Goal: Feedback & Contribution: Submit feedback/report problem

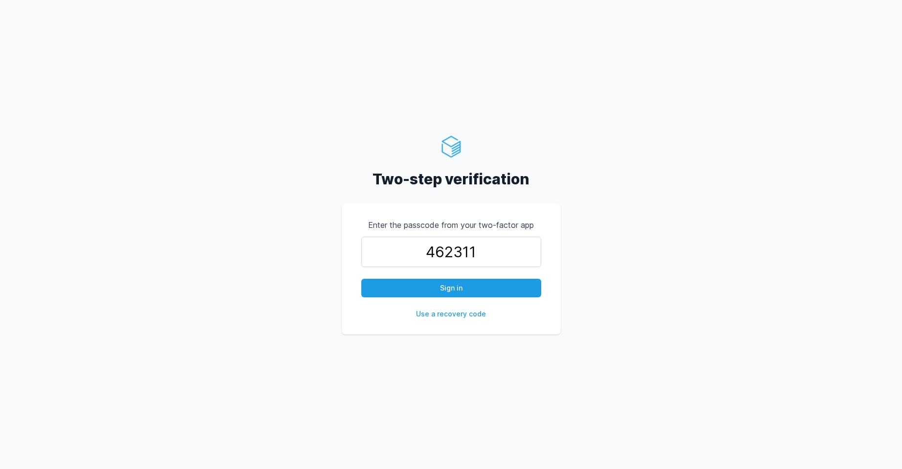
type input "462311"
click at [361, 279] on button "Sign in" at bounding box center [451, 288] width 180 height 19
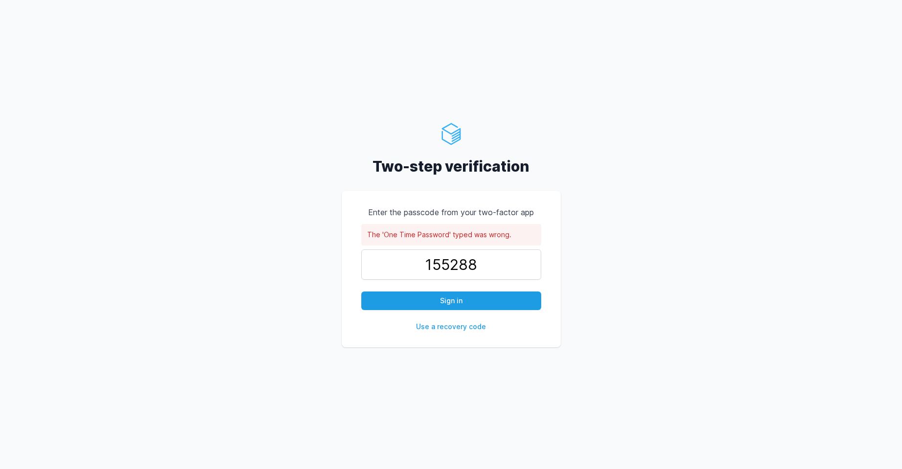
type input "155288"
click at [361, 291] on button "Sign in" at bounding box center [451, 300] width 180 height 19
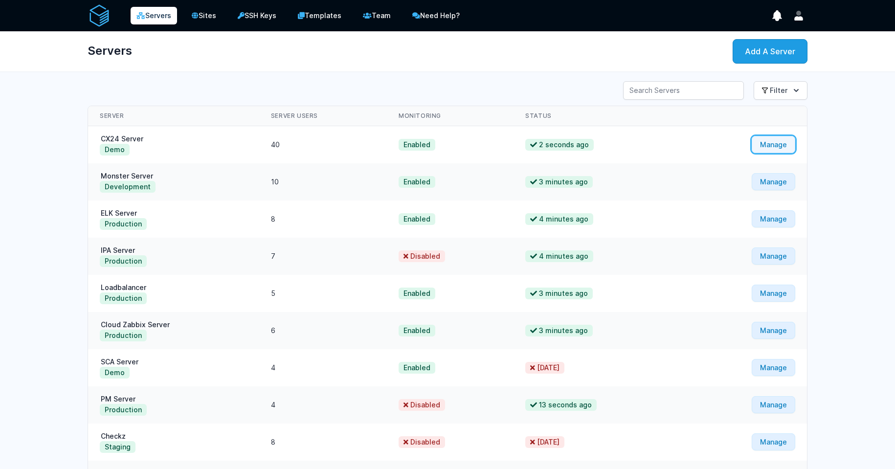
click at [468, 150] on link "Manage" at bounding box center [773, 144] width 44 height 17
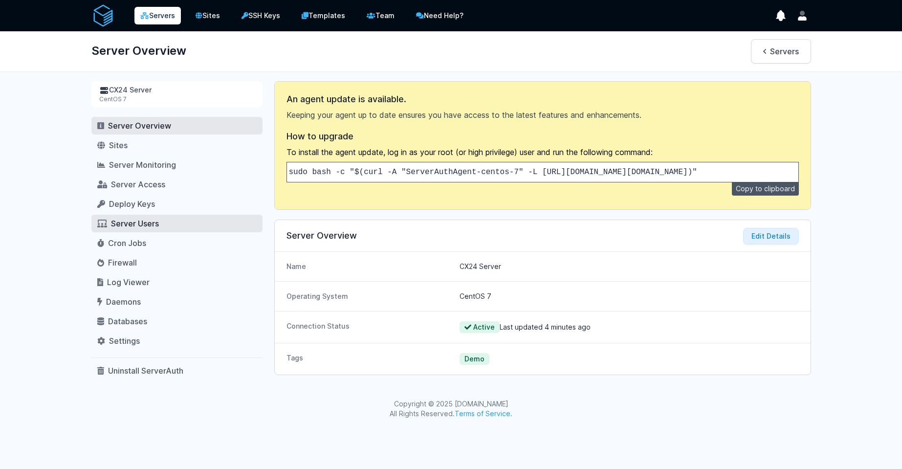
click at [155, 228] on span "Server Users" at bounding box center [135, 224] width 48 height 10
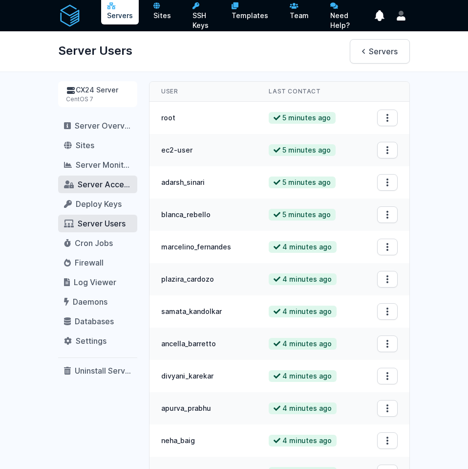
click at [94, 190] on link "Server Access" at bounding box center [97, 185] width 79 height 18
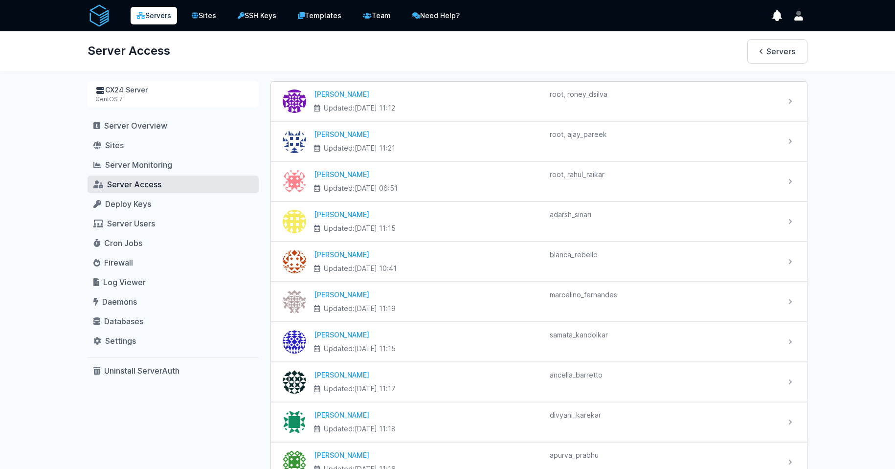
click at [160, 17] on link "Servers" at bounding box center [154, 16] width 46 height 18
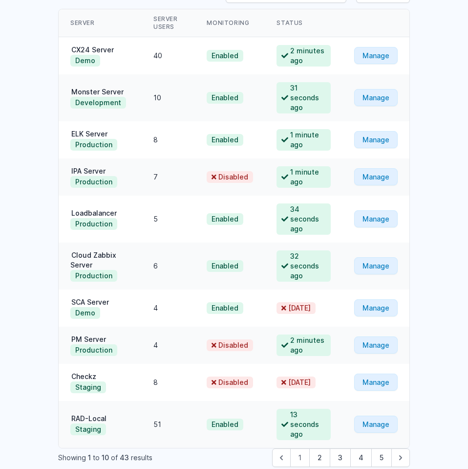
scroll to position [144, 0]
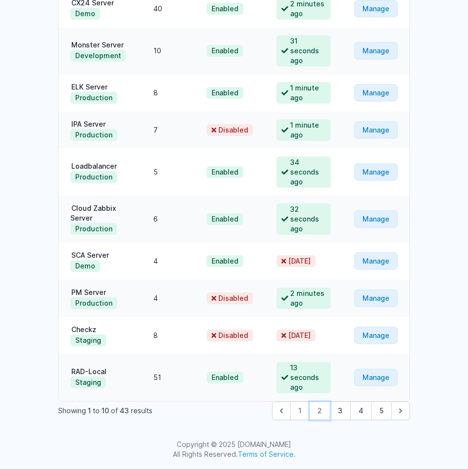
click at [319, 416] on button "2" at bounding box center [319, 410] width 21 height 19
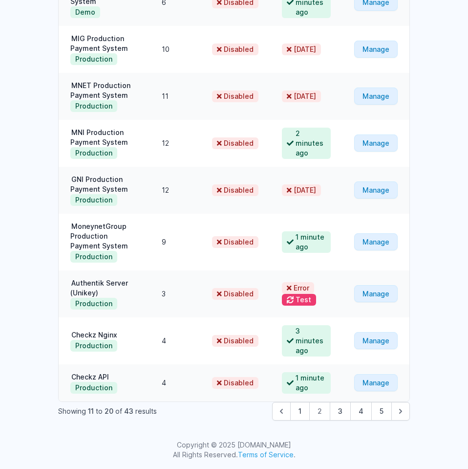
scroll to position [193, 0]
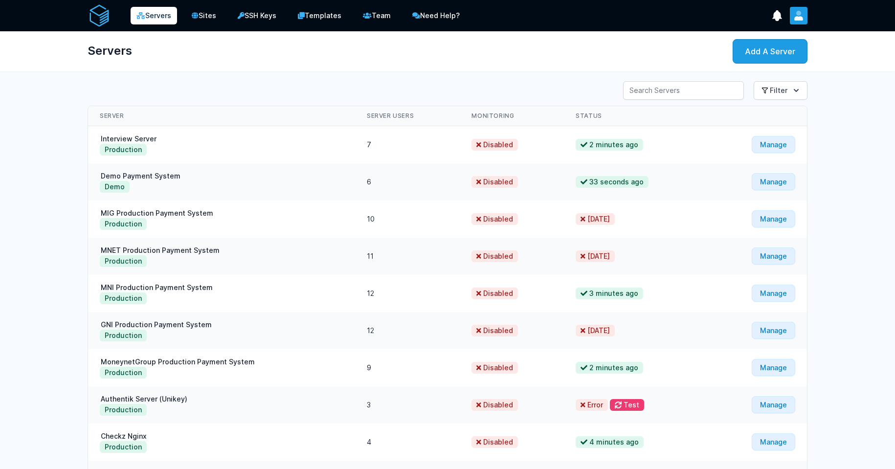
click at [468, 14] on icon "User menu" at bounding box center [798, 13] width 5 height 5
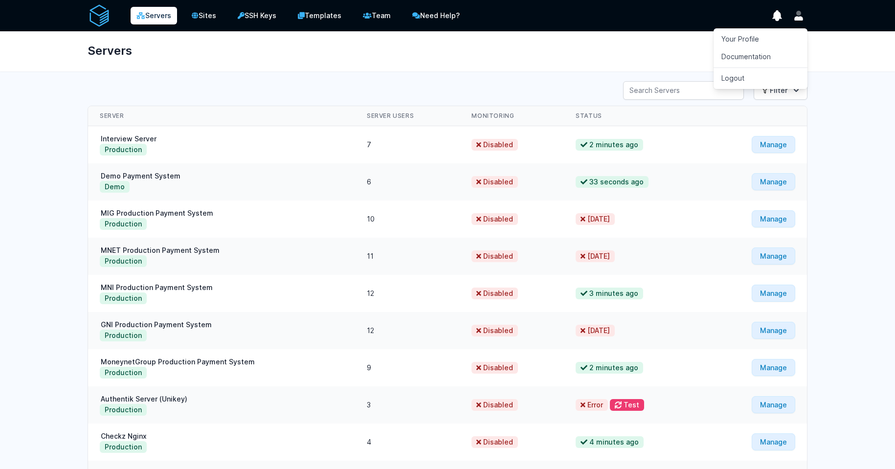
click at [468, 46] on div "Servers Add A Server" at bounding box center [447, 51] width 751 height 40
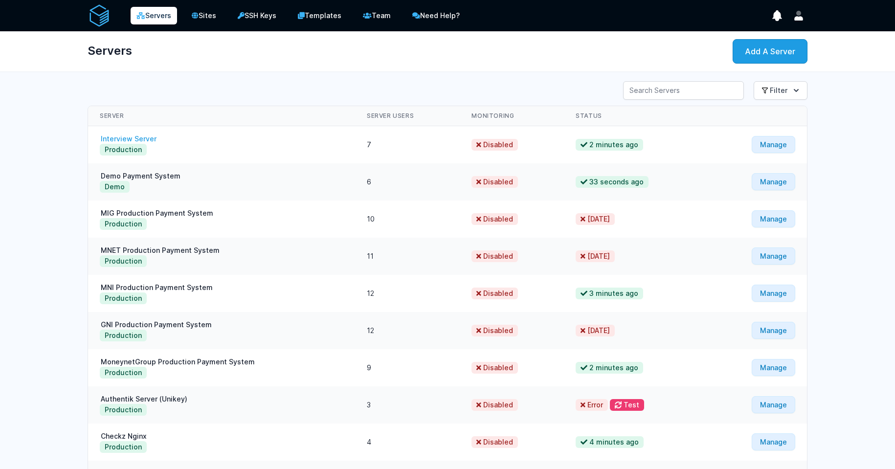
click at [128, 134] on link "Interview Server" at bounding box center [129, 138] width 58 height 8
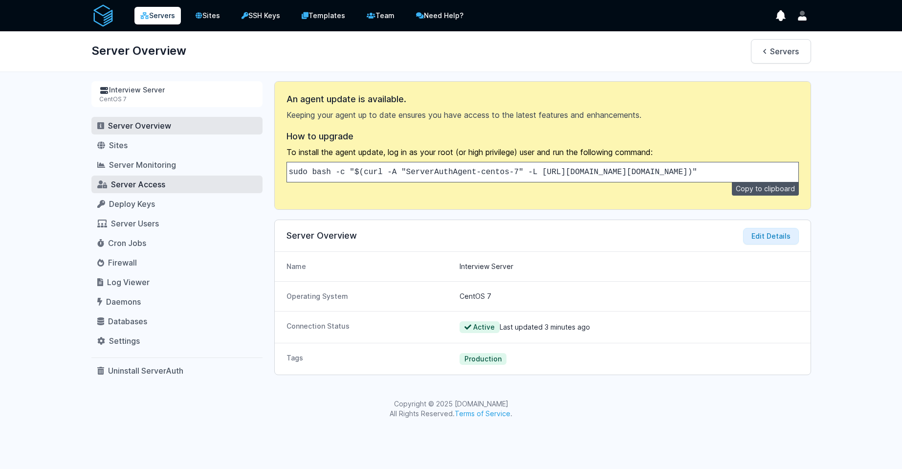
click at [144, 190] on link "Server Access" at bounding box center [176, 185] width 171 height 18
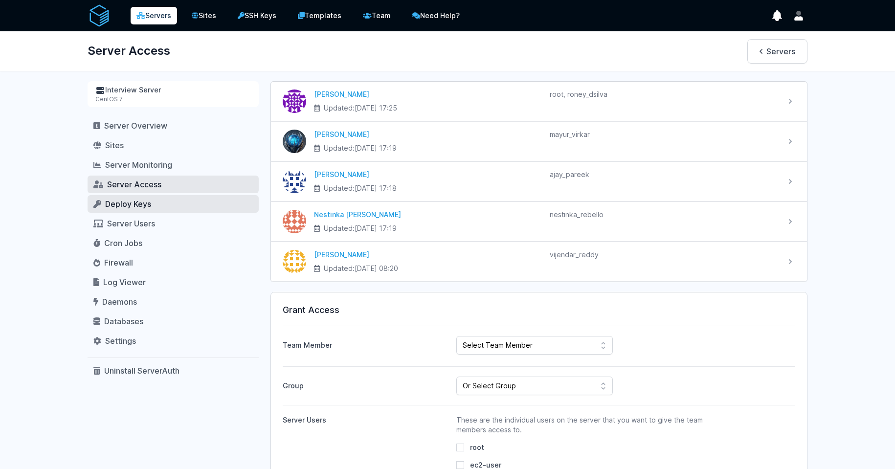
click at [134, 204] on span "Deploy Keys" at bounding box center [128, 204] width 46 height 10
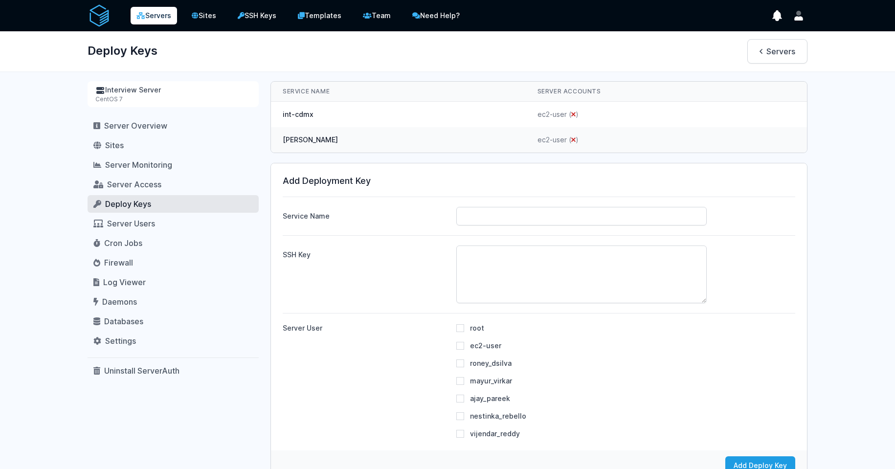
drag, startPoint x: 276, startPoint y: 116, endPoint x: 317, endPoint y: 115, distance: 41.6
click at [317, 115] on td "int-cdmx" at bounding box center [398, 115] width 255 height 26
click at [301, 140] on td "[PERSON_NAME]" at bounding box center [398, 139] width 255 height 25
click at [141, 11] on link "Servers" at bounding box center [154, 16] width 46 height 18
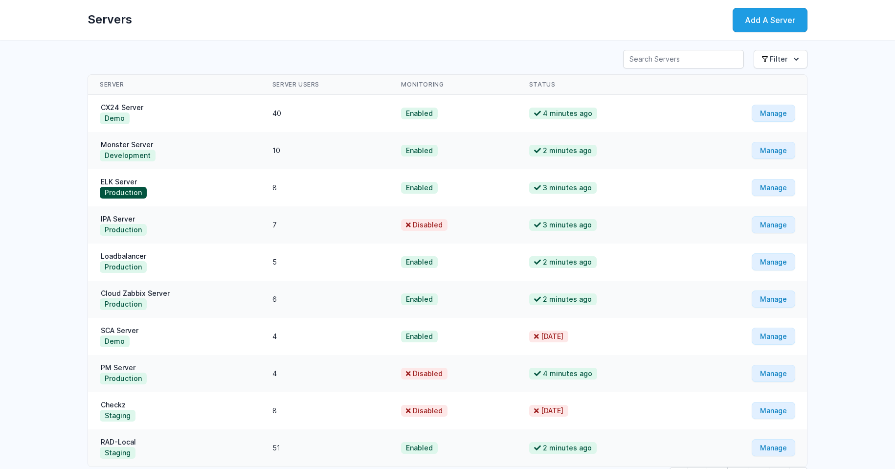
scroll to position [97, 0]
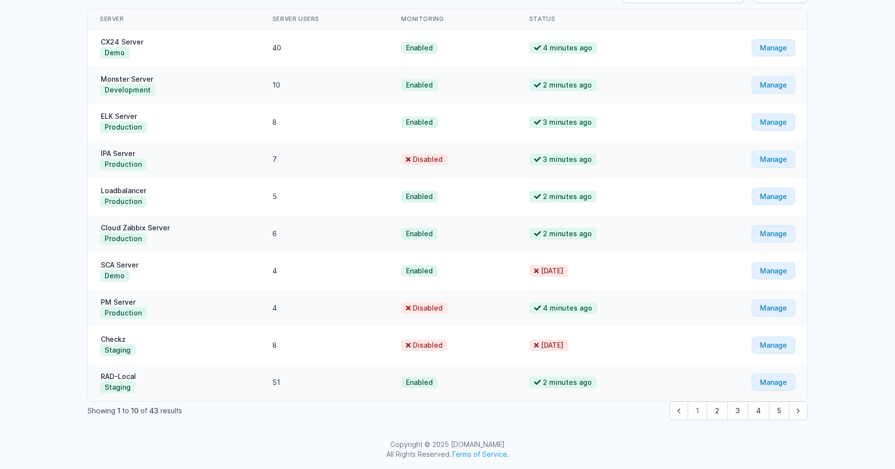
click at [153, 410] on span "43" at bounding box center [153, 410] width 9 height 8
click at [282, 422] on div "Server Search Filter View All Development Server 1" at bounding box center [447, 201] width 751 height 443
click at [779, 408] on button "5" at bounding box center [779, 410] width 21 height 19
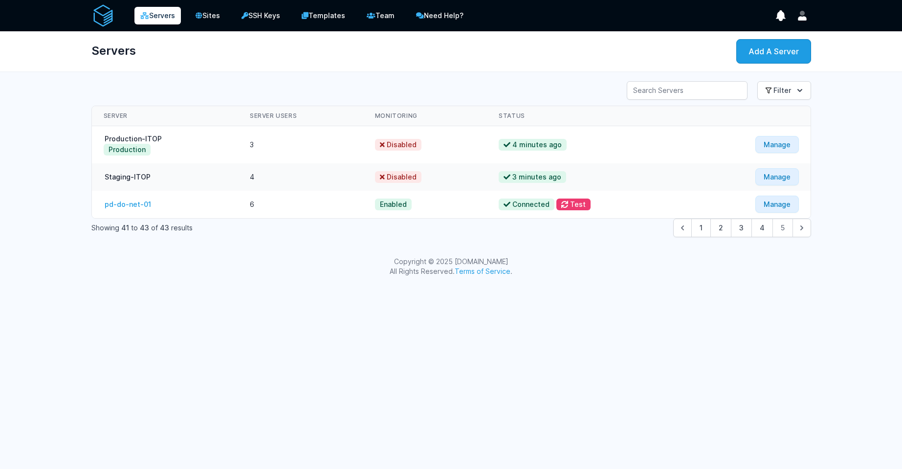
click at [132, 205] on link "pd-do-net-01" at bounding box center [128, 204] width 48 height 8
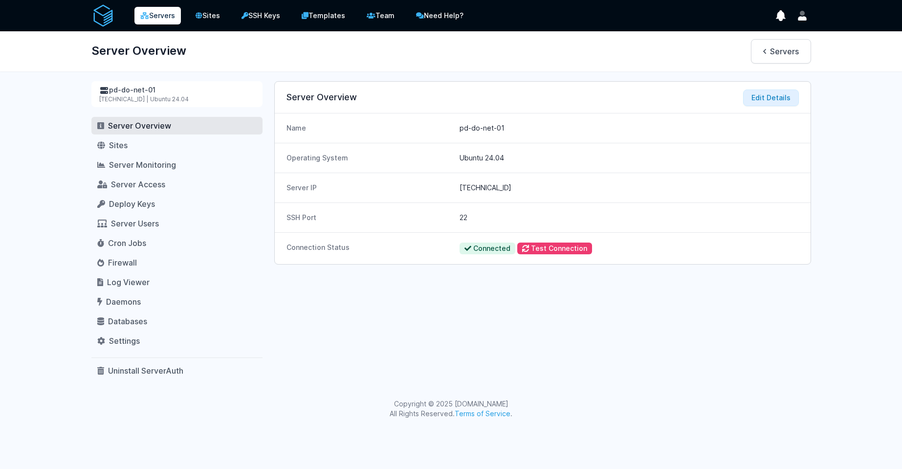
drag, startPoint x: 112, startPoint y: 89, endPoint x: 171, endPoint y: 88, distance: 58.2
click at [171, 88] on div "pd-do-net-01" at bounding box center [176, 90] width 155 height 10
click at [180, 107] on div "pd-do-net-01 142.93.222.109 | Ubuntu 24.04" at bounding box center [176, 94] width 171 height 26
click at [159, 21] on link "Servers" at bounding box center [157, 16] width 46 height 18
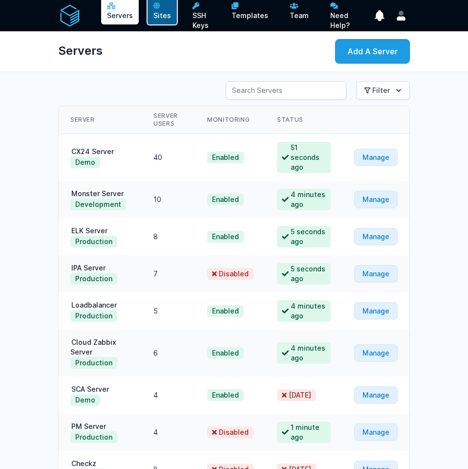
click at [169, 14] on link "Sites" at bounding box center [162, 10] width 31 height 29
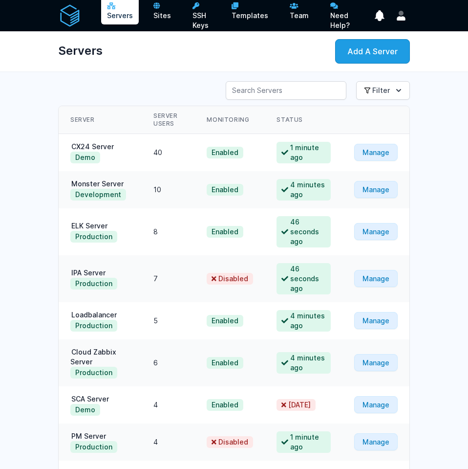
click at [32, 138] on div "Servers Sites SSH Keys Templates Team Need Help?" at bounding box center [234, 301] width 468 height 603
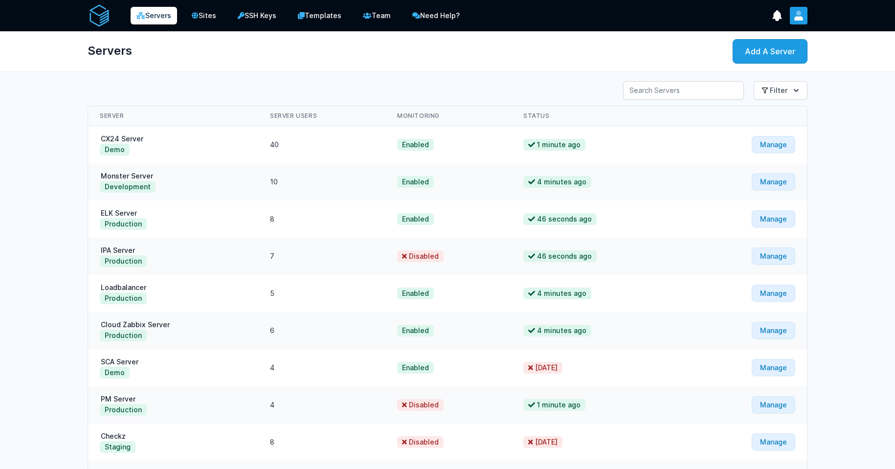
click at [468, 18] on button "User menu" at bounding box center [799, 16] width 18 height 18
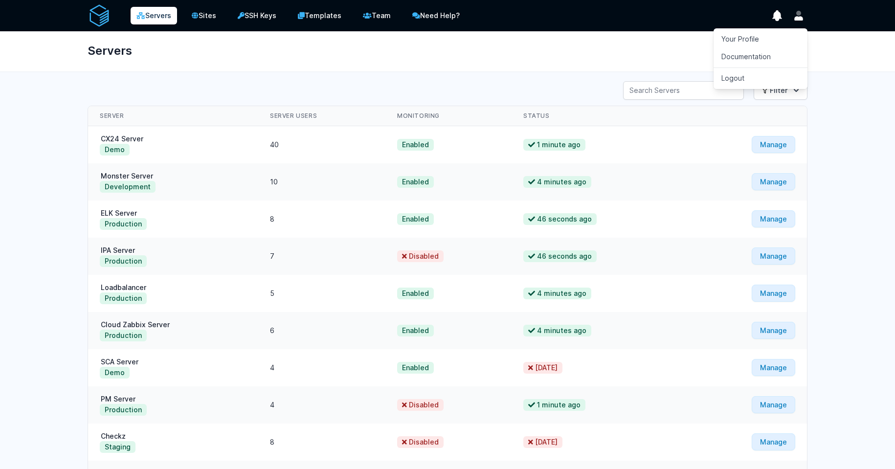
click at [468, 46] on div "Servers Add A Server" at bounding box center [447, 51] width 751 height 40
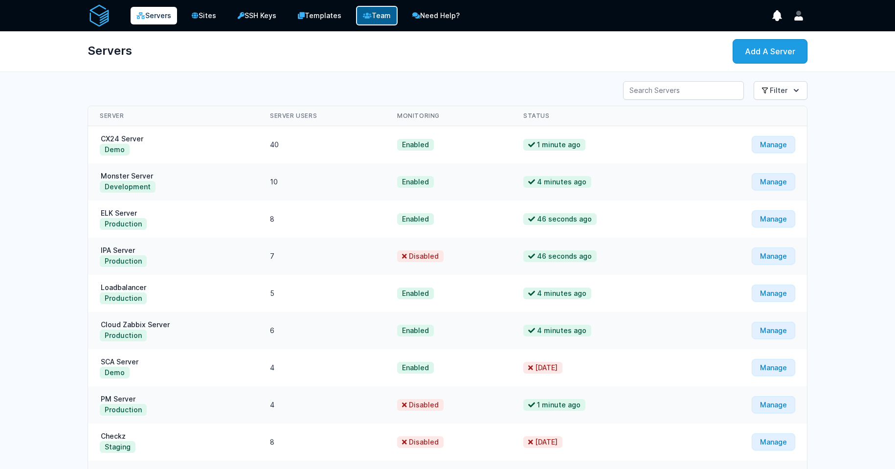
click at [385, 18] on link "Team" at bounding box center [377, 16] width 42 height 20
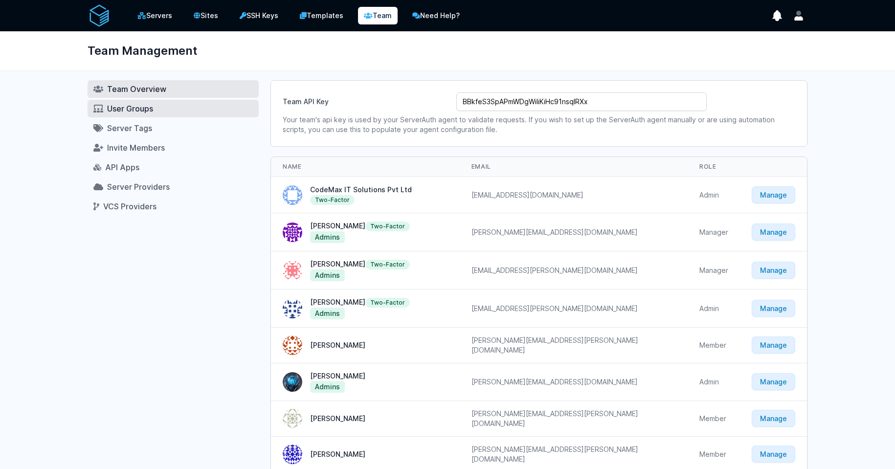
click at [145, 111] on span "User Groups" at bounding box center [130, 109] width 46 height 10
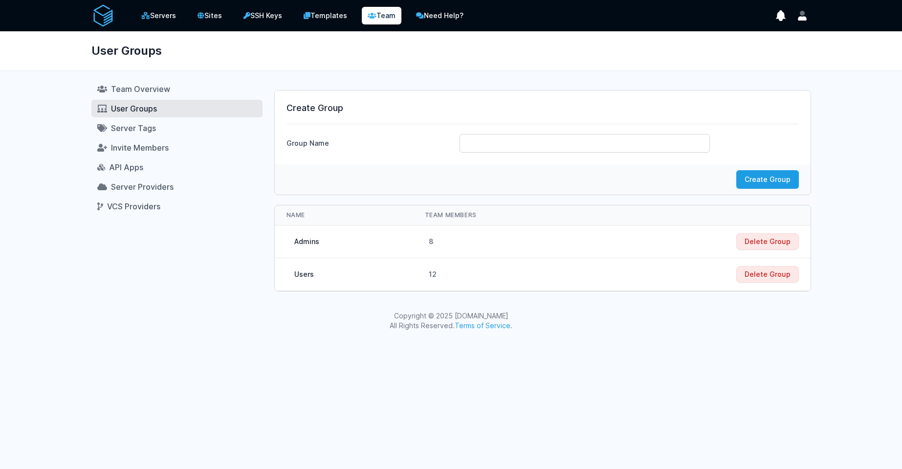
click at [301, 274] on div "Users" at bounding box center [304, 274] width 20 height 10
click at [345, 332] on div "Copyright © 2025 [DOMAIN_NAME] All Rights Reserved. Terms of Service ." at bounding box center [451, 320] width 902 height 39
click at [194, 91] on link "Team Overview" at bounding box center [176, 89] width 171 height 18
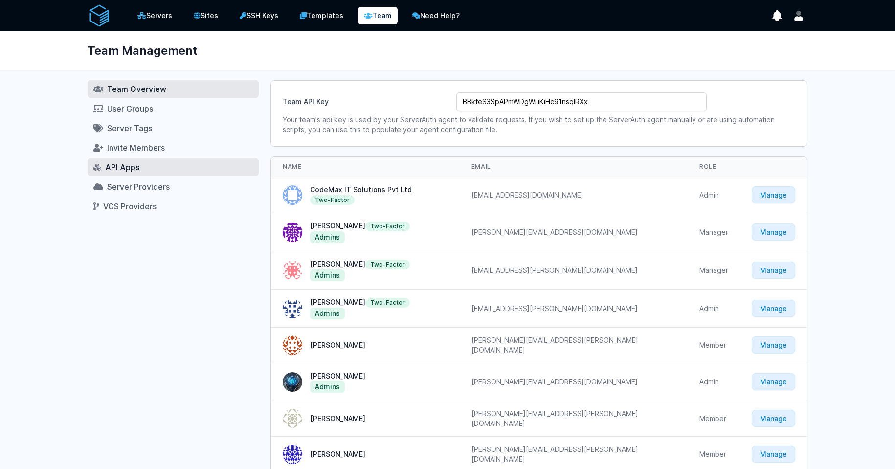
click at [150, 169] on link "API Apps" at bounding box center [173, 167] width 171 height 18
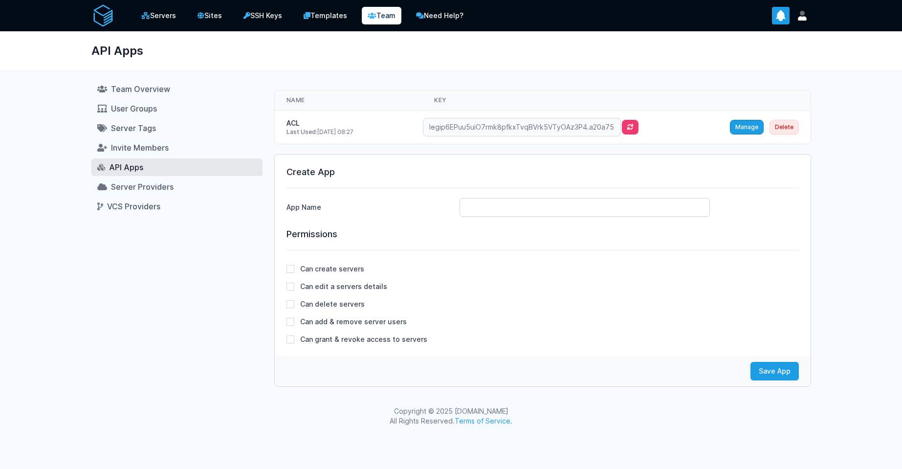
click at [776, 15] on icon "show notifications" at bounding box center [781, 16] width 14 height 14
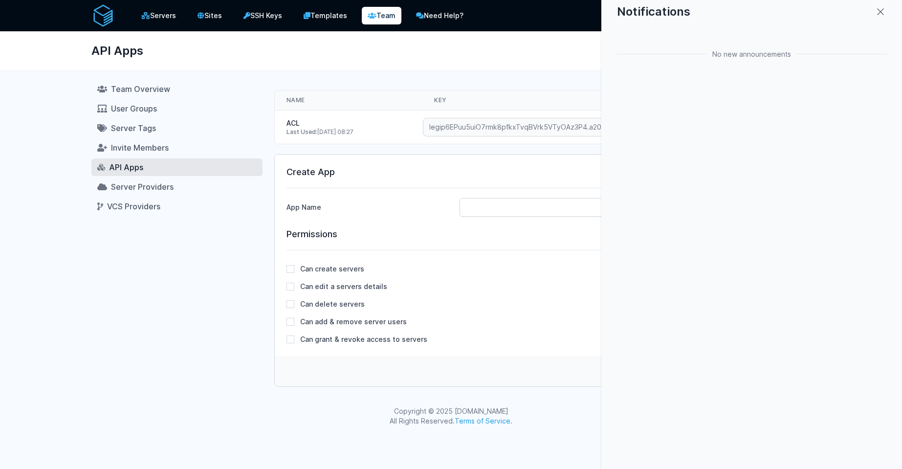
click at [875, 13] on div "Notifications" at bounding box center [751, 12] width 269 height 12
click at [876, 13] on icon "close modal" at bounding box center [881, 12] width 12 height 12
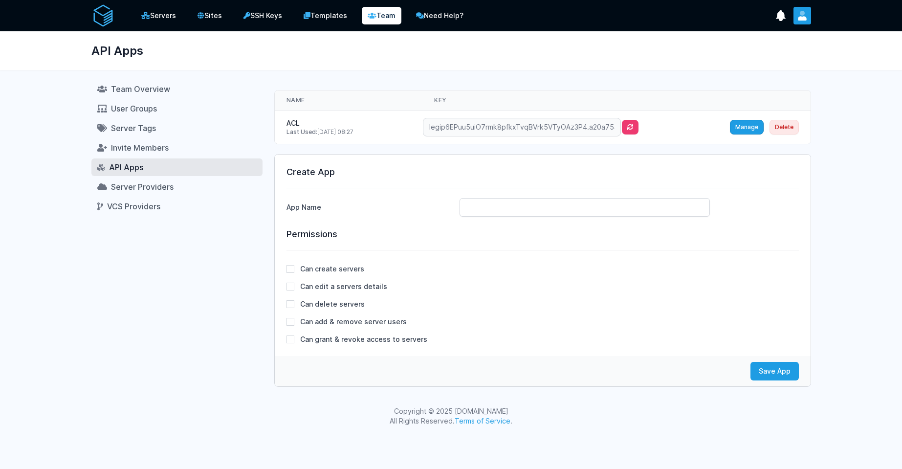
click at [799, 9] on button "User menu" at bounding box center [803, 16] width 18 height 18
drag, startPoint x: 583, startPoint y: 54, endPoint x: 462, endPoint y: 20, distance: 126.0
click at [582, 54] on div "API Apps" at bounding box center [451, 50] width 751 height 39
click at [410, 15] on div "Servers Sites SSH Keys Templates Team Need Help?" at bounding box center [299, 16] width 344 height 20
click at [433, 15] on link "Need Help?" at bounding box center [439, 16] width 61 height 20
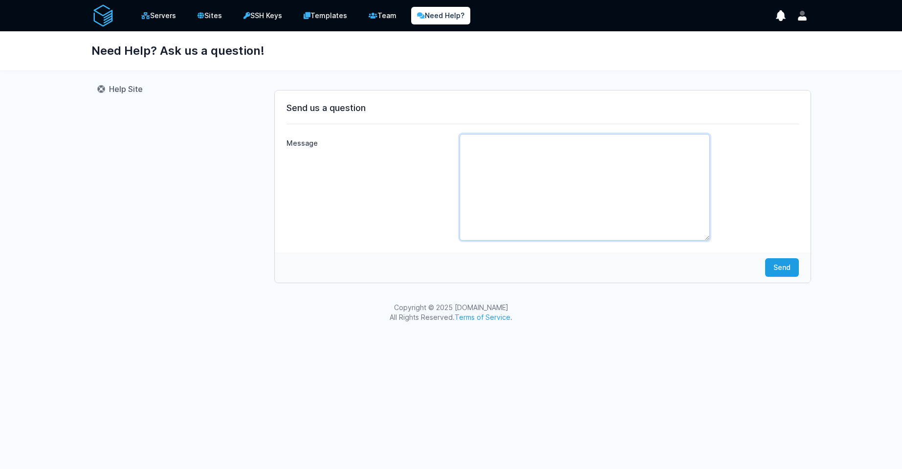
click at [530, 169] on textarea "Message" at bounding box center [585, 187] width 250 height 107
click at [36, 287] on div "Servers Sites SSH Keys Templates Team Need Help?" at bounding box center [451, 166] width 902 height 332
click at [499, 144] on textarea "Message" at bounding box center [585, 187] width 250 height 107
paste textarea "https://api.serverauth.com/servers"
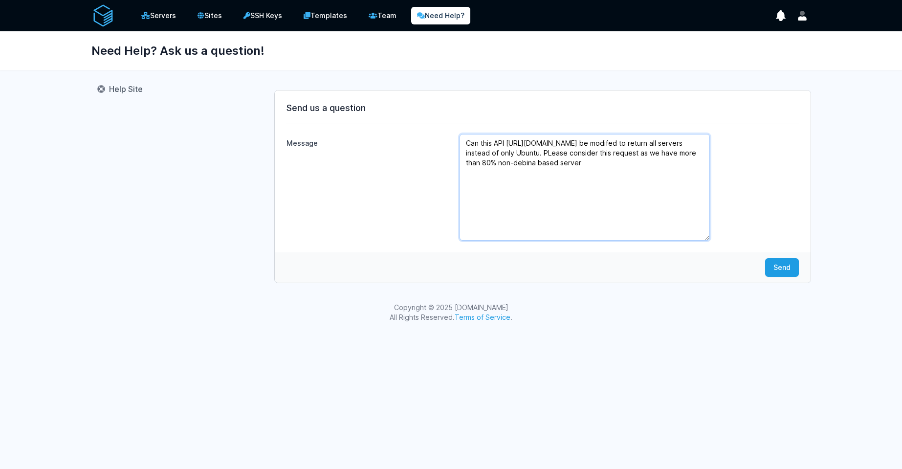
paste textarea "ould you please update the API at https://api.serverauth.com/servers so that it…"
click at [625, 151] on textarea "Could you please update the API at https://api.serverauth.com/servers so that i…" at bounding box center [585, 187] width 250 height 107
click at [696, 164] on textarea "Could you please update the API at https://api.serverauth.com/servers so that i…" at bounding box center [585, 187] width 250 height 107
type textarea "Could you please update the API at https://api.serverauth.com/servers so that i…"
click at [777, 264] on button "Send" at bounding box center [782, 267] width 34 height 19
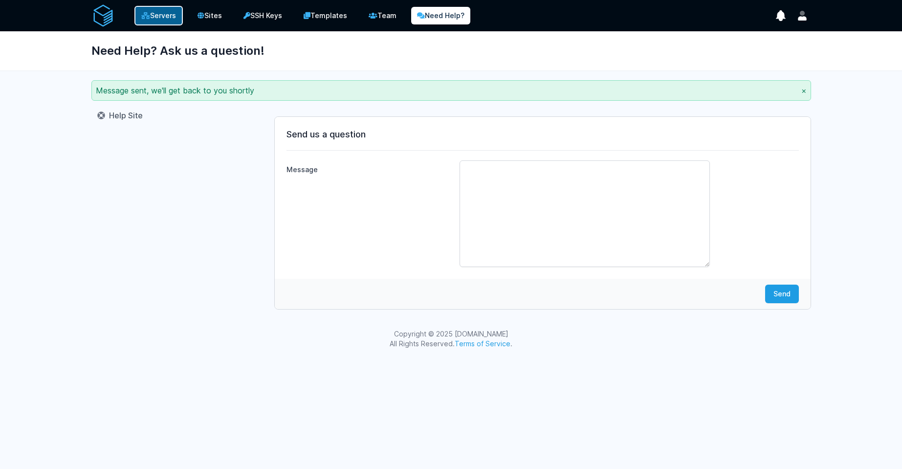
click at [182, 15] on link "Servers" at bounding box center [158, 16] width 48 height 20
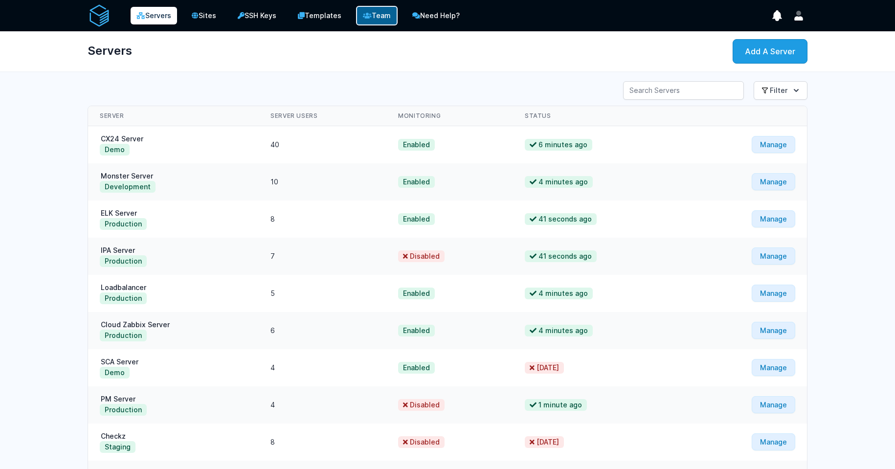
click at [394, 21] on link "Team" at bounding box center [377, 16] width 42 height 20
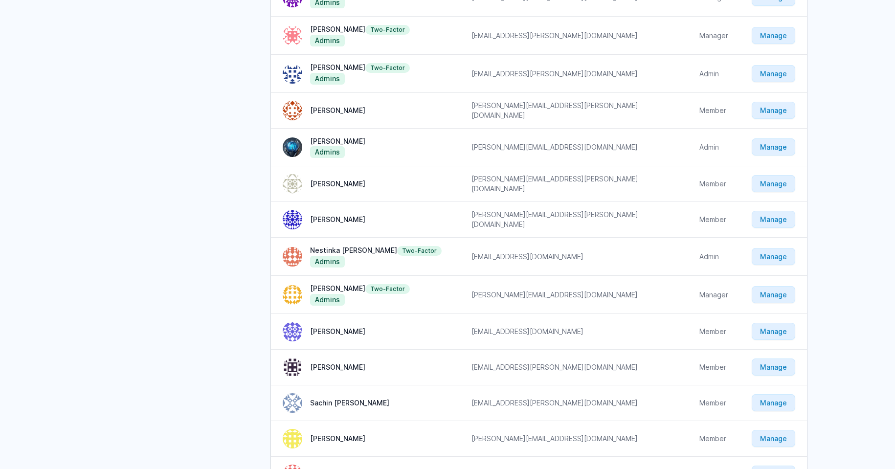
scroll to position [176, 0]
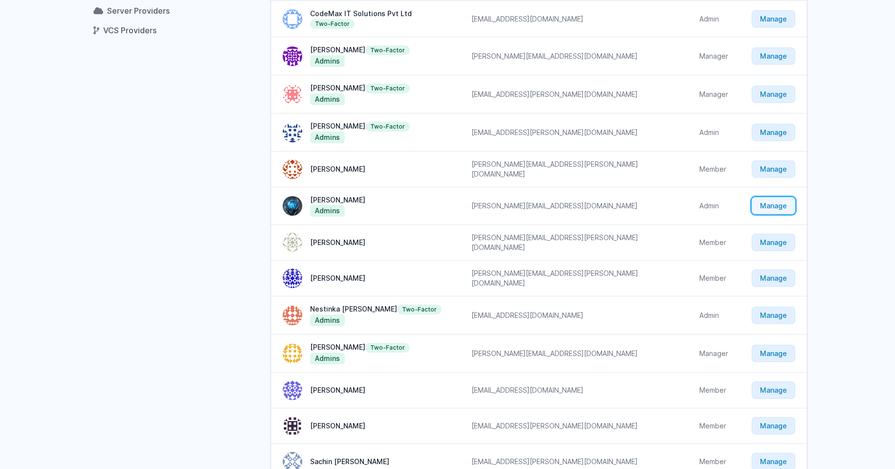
click at [781, 204] on link "Manage" at bounding box center [773, 205] width 44 height 17
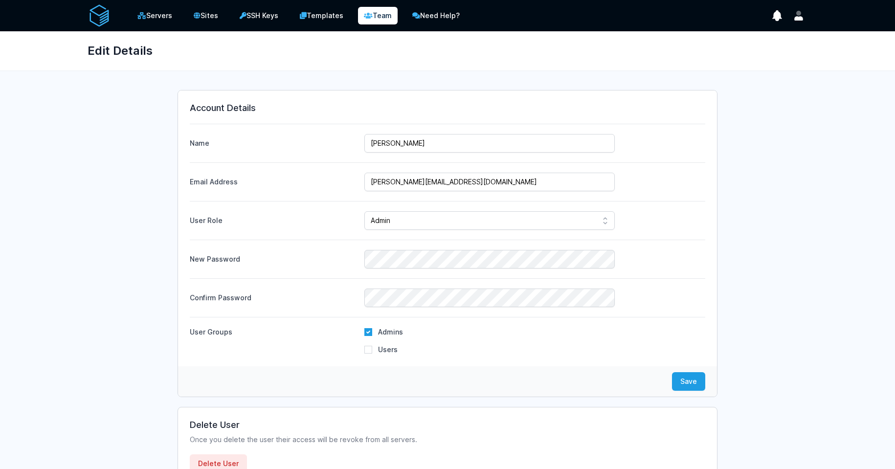
click at [376, 23] on link "Team" at bounding box center [378, 16] width 40 height 18
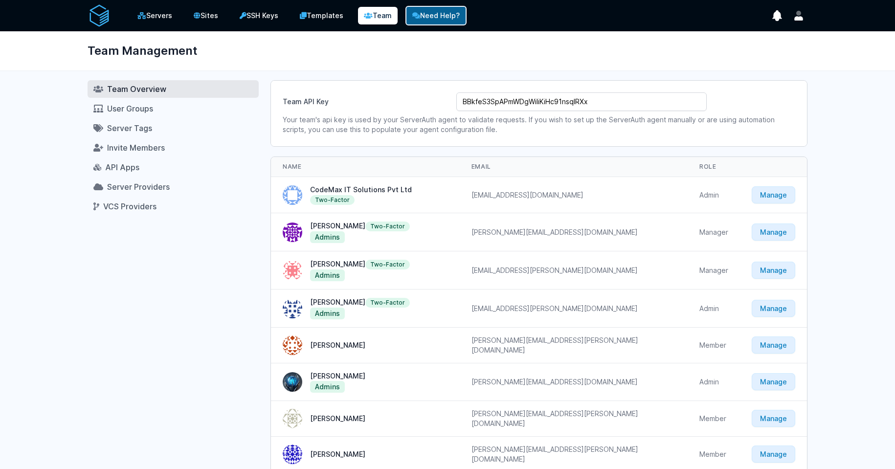
click at [431, 21] on link "Need Help?" at bounding box center [435, 16] width 61 height 20
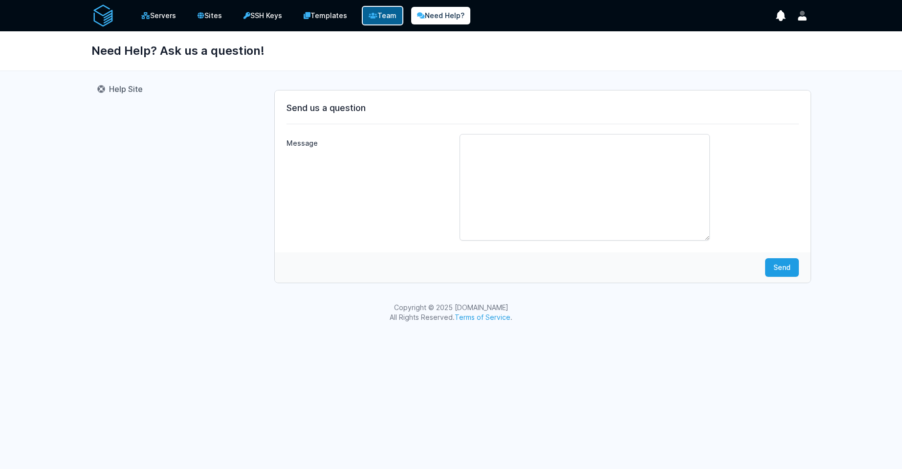
click at [365, 19] on link "Team" at bounding box center [383, 16] width 42 height 20
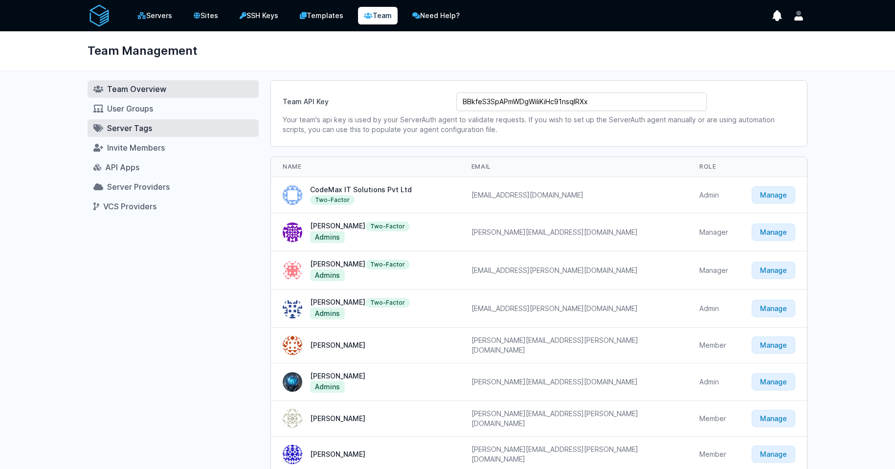
click at [175, 127] on link "Server Tags" at bounding box center [173, 128] width 171 height 18
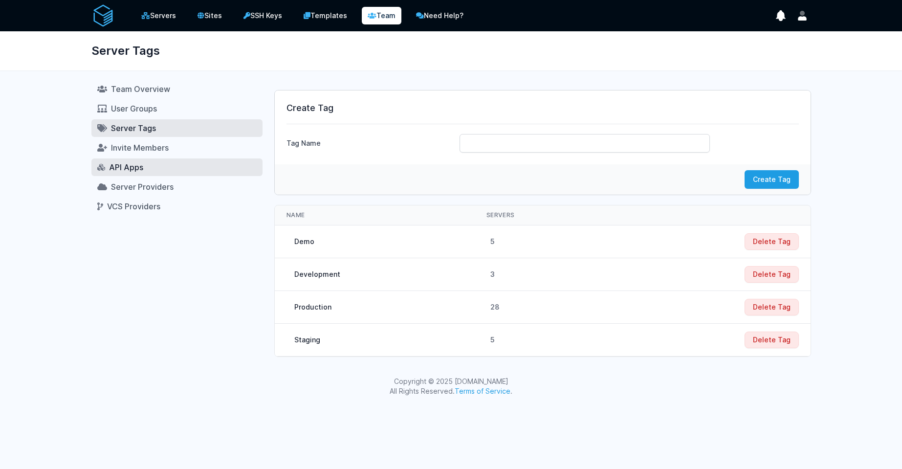
click at [152, 172] on link "API Apps" at bounding box center [176, 167] width 171 height 18
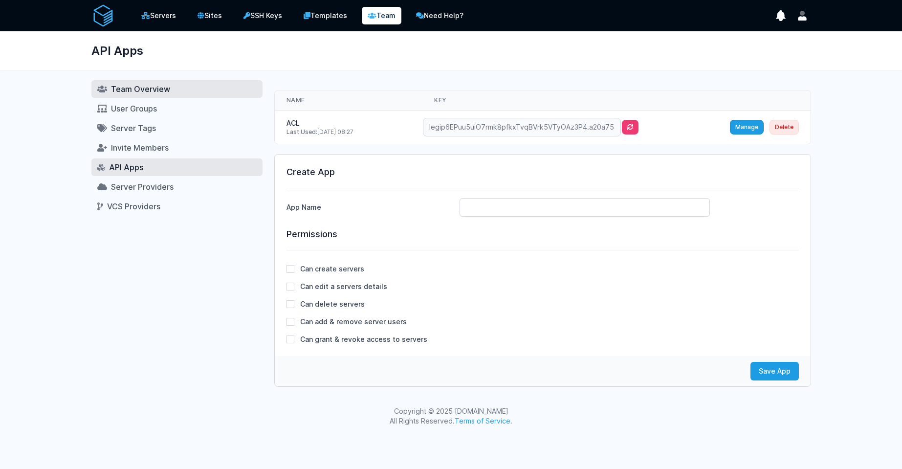
click at [125, 95] on link "Team Overview" at bounding box center [176, 89] width 171 height 18
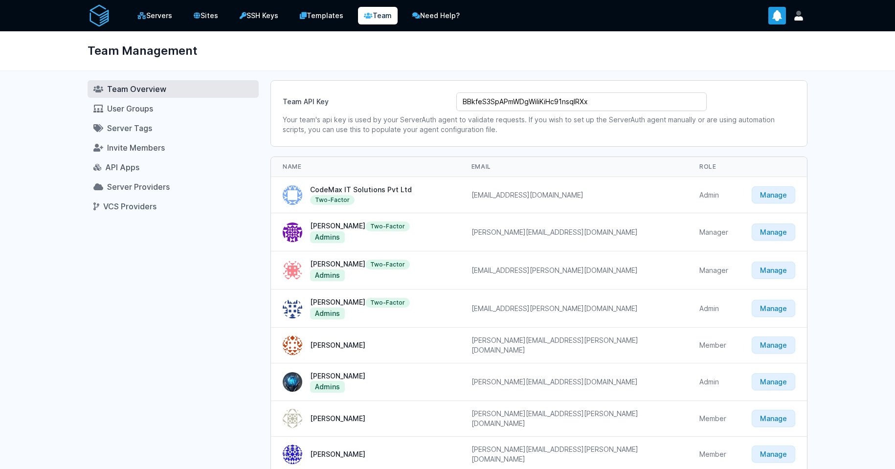
click at [777, 16] on icon "show notifications" at bounding box center [777, 16] width 9 height 10
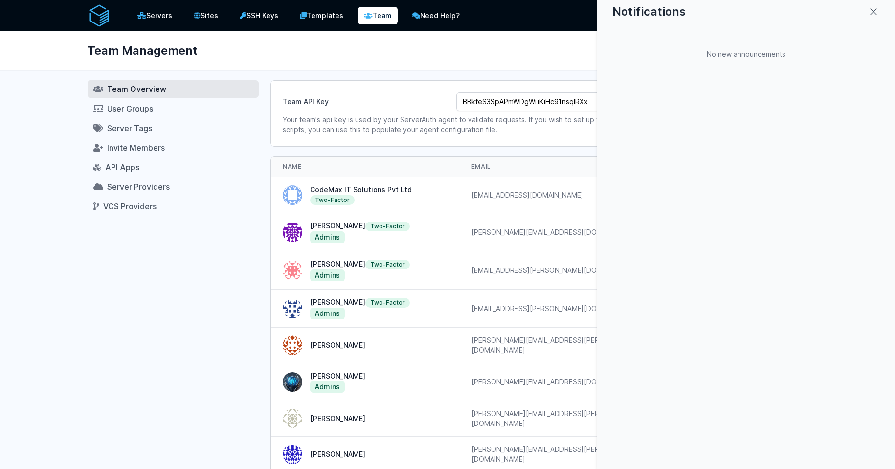
click at [513, 21] on div at bounding box center [447, 234] width 895 height 469
